Goal: Task Accomplishment & Management: Use online tool/utility

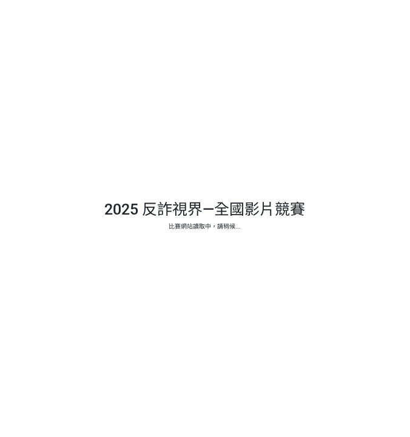
select select "vote"
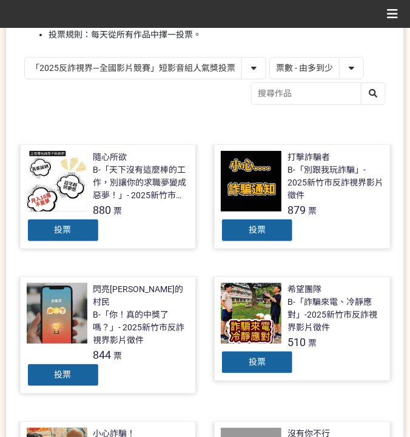
scroll to position [202, 0]
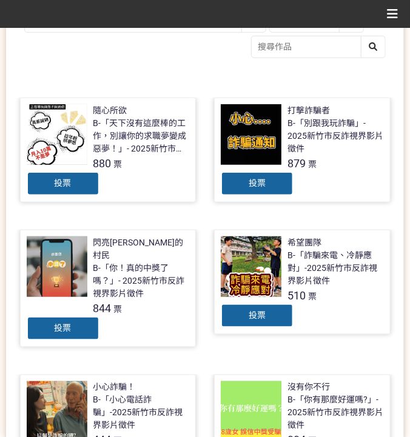
click at [58, 178] on span "投票" at bounding box center [63, 183] width 17 height 10
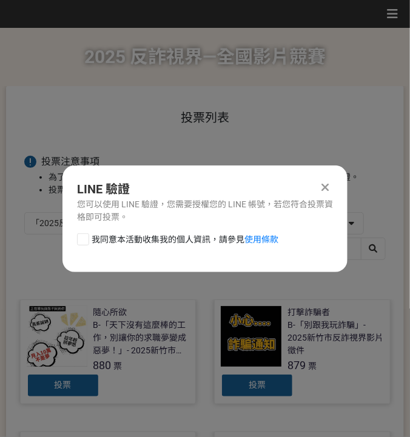
scroll to position [0, 0]
click at [123, 241] on span "我同意本活動收集我的個人資訊，請參見 使用條款" at bounding box center [185, 239] width 187 height 13
click at [85, 241] on input "我同意本活動收集我的個人資訊，請參見 使用條款" at bounding box center [82, 239] width 8 height 8
checkbox input "false"
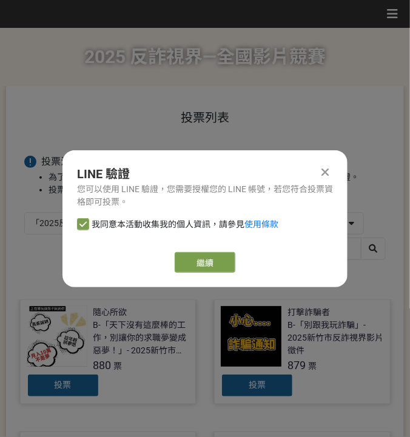
click at [236, 261] on div "繼續" at bounding box center [205, 262] width 256 height 21
click at [227, 265] on link "繼續" at bounding box center [205, 262] width 61 height 21
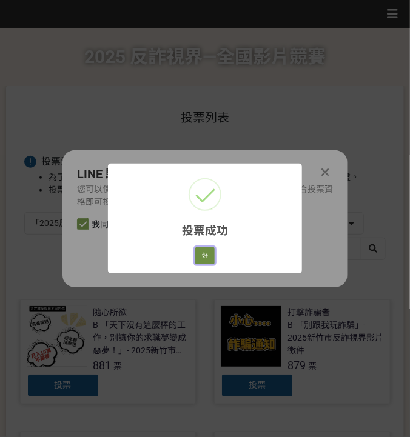
click at [202, 256] on button "好" at bounding box center [204, 255] width 19 height 17
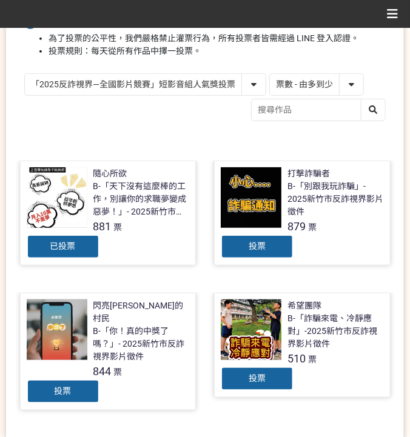
scroll to position [90, 0]
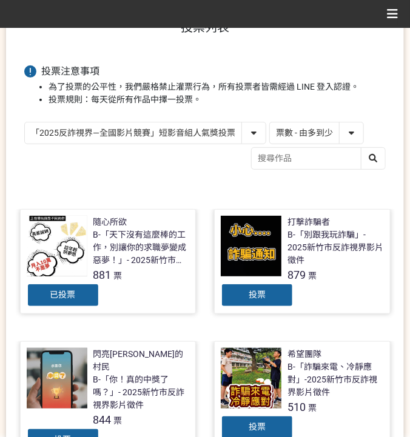
click at [192, 132] on select "「2025反詐視界—全國影片競賽」短影音組人氣獎投票 「2025反詐視界—全國影片競賽」短片組人氣獎投票" at bounding box center [145, 132] width 241 height 21
select select "13146"
click at [25, 122] on select "「2025反詐視界—全國影片競賽」短影音組人氣獎投票 「2025反詐視界—全國影片競賽」短片組人氣獎投票" at bounding box center [145, 132] width 241 height 21
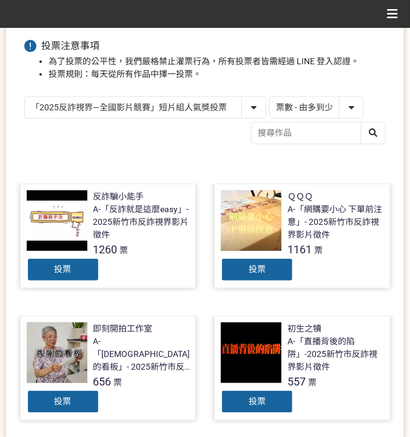
scroll to position [121, 0]
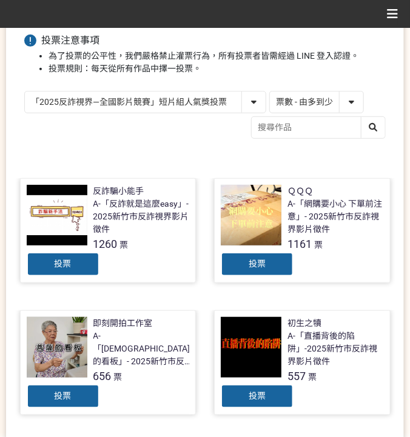
click at [89, 269] on div "投票" at bounding box center [63, 264] width 73 height 24
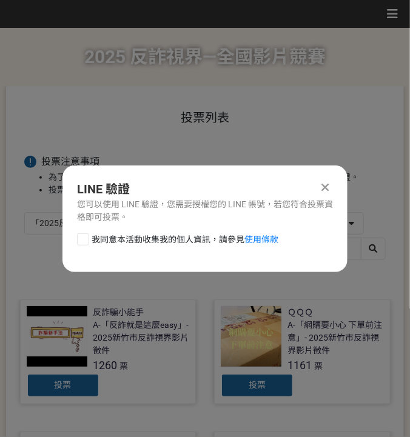
scroll to position [0, 0]
click at [199, 229] on div "LINE 驗證 您可以使用 LINE 驗證，您需要授權您的 LINE 帳號，若您符合投票資格即可投票。 我同意本活動收集我的個人資訊，請參見 使用條款" at bounding box center [204, 218] width 285 height 107
click at [188, 239] on span "我同意本活動收集我的個人資訊，請參見 使用條款" at bounding box center [185, 239] width 187 height 13
click at [85, 239] on input "我同意本活動收集我的個人資訊，請參見 使用條款" at bounding box center [82, 239] width 8 height 8
checkbox input "false"
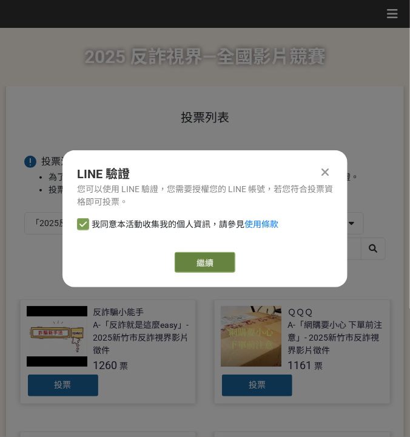
click at [215, 267] on link "繼續" at bounding box center [205, 262] width 61 height 21
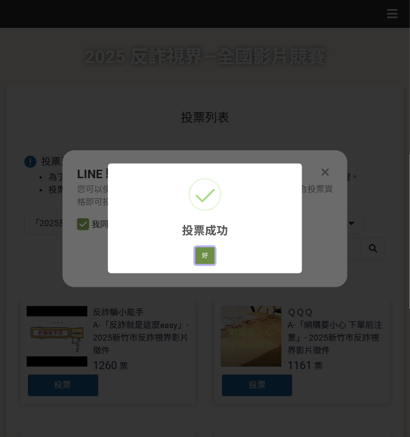
click at [198, 252] on button "好" at bounding box center [204, 255] width 19 height 17
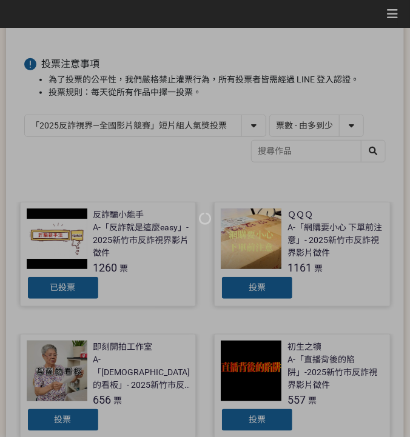
scroll to position [110, 0]
